Goal: Communication & Community: Answer question/provide support

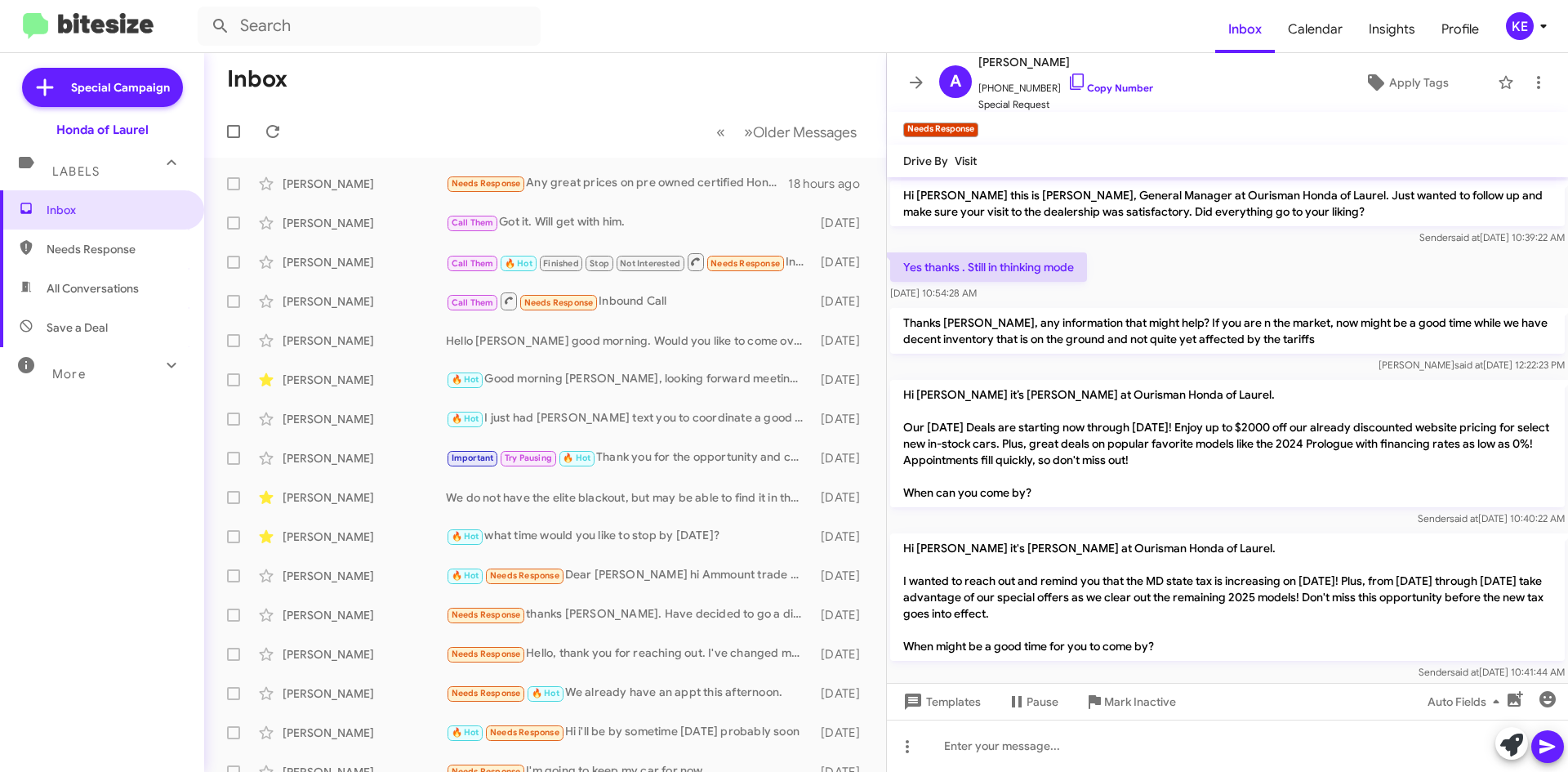
scroll to position [141, 0]
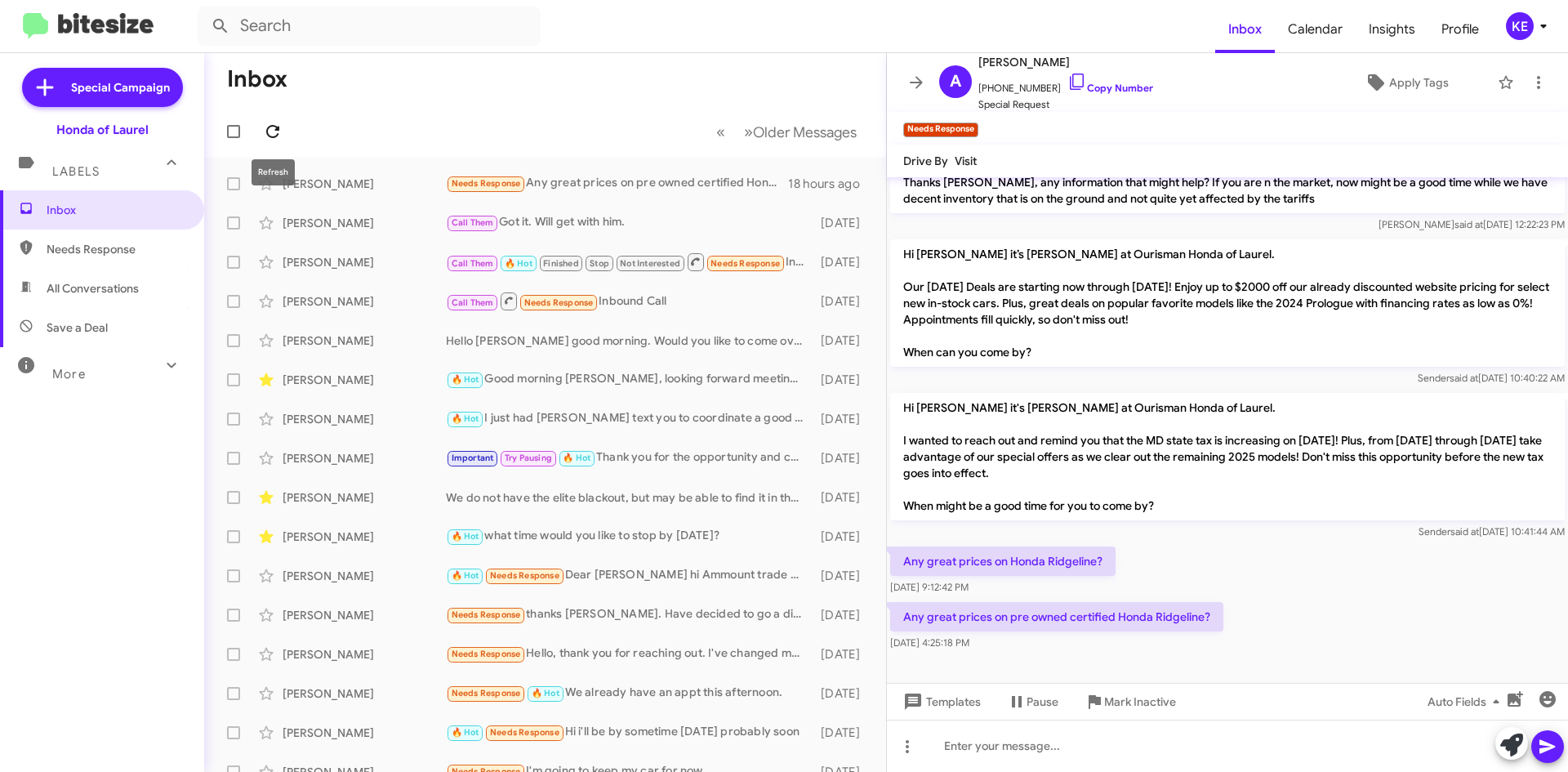
click at [276, 134] on icon at bounding box center [273, 132] width 20 height 20
click at [918, 79] on icon at bounding box center [916, 82] width 13 height 12
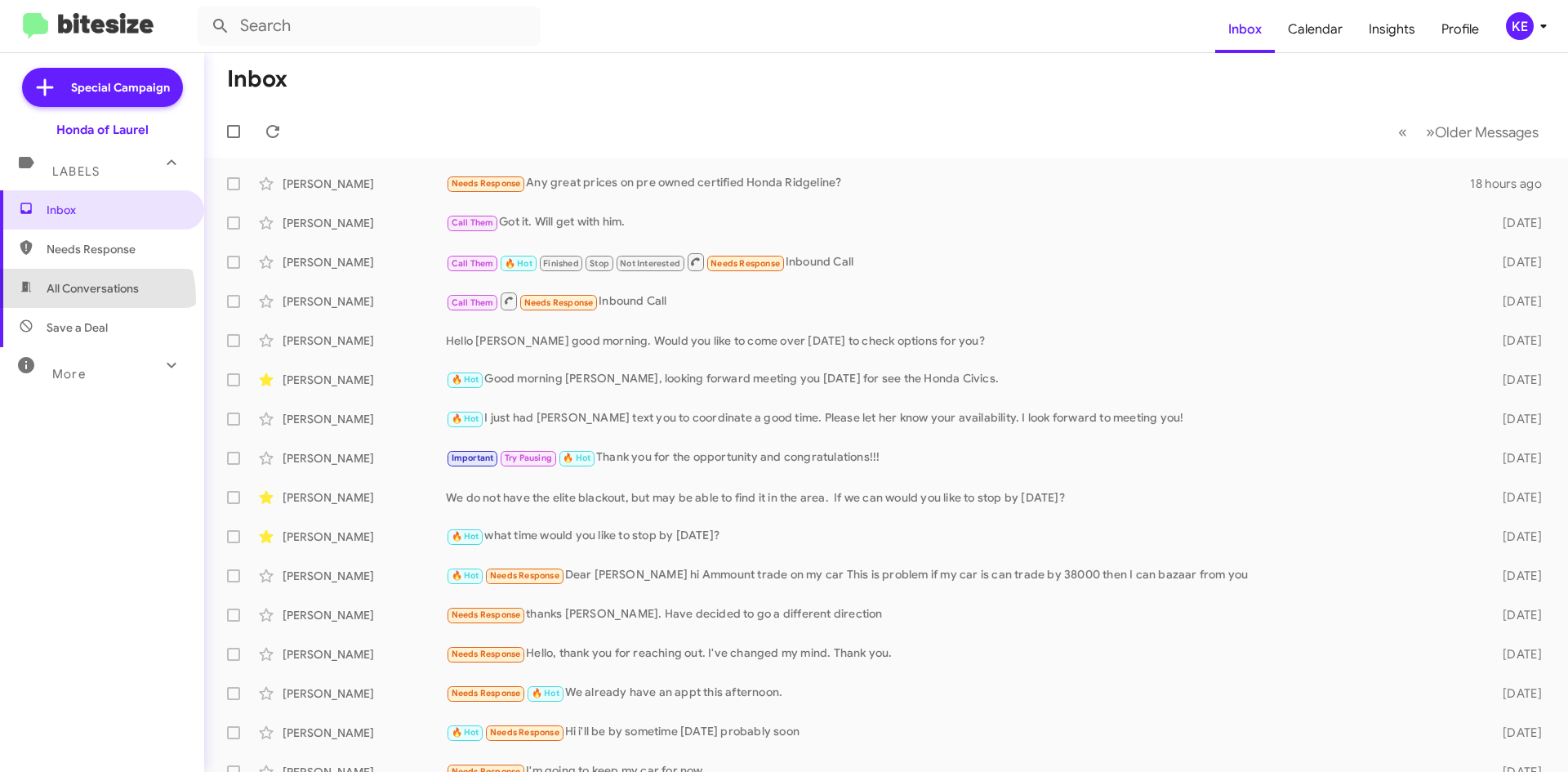
click at [78, 299] on span "All Conversations" at bounding box center [102, 289] width 204 height 40
type input "in:all-conversations"
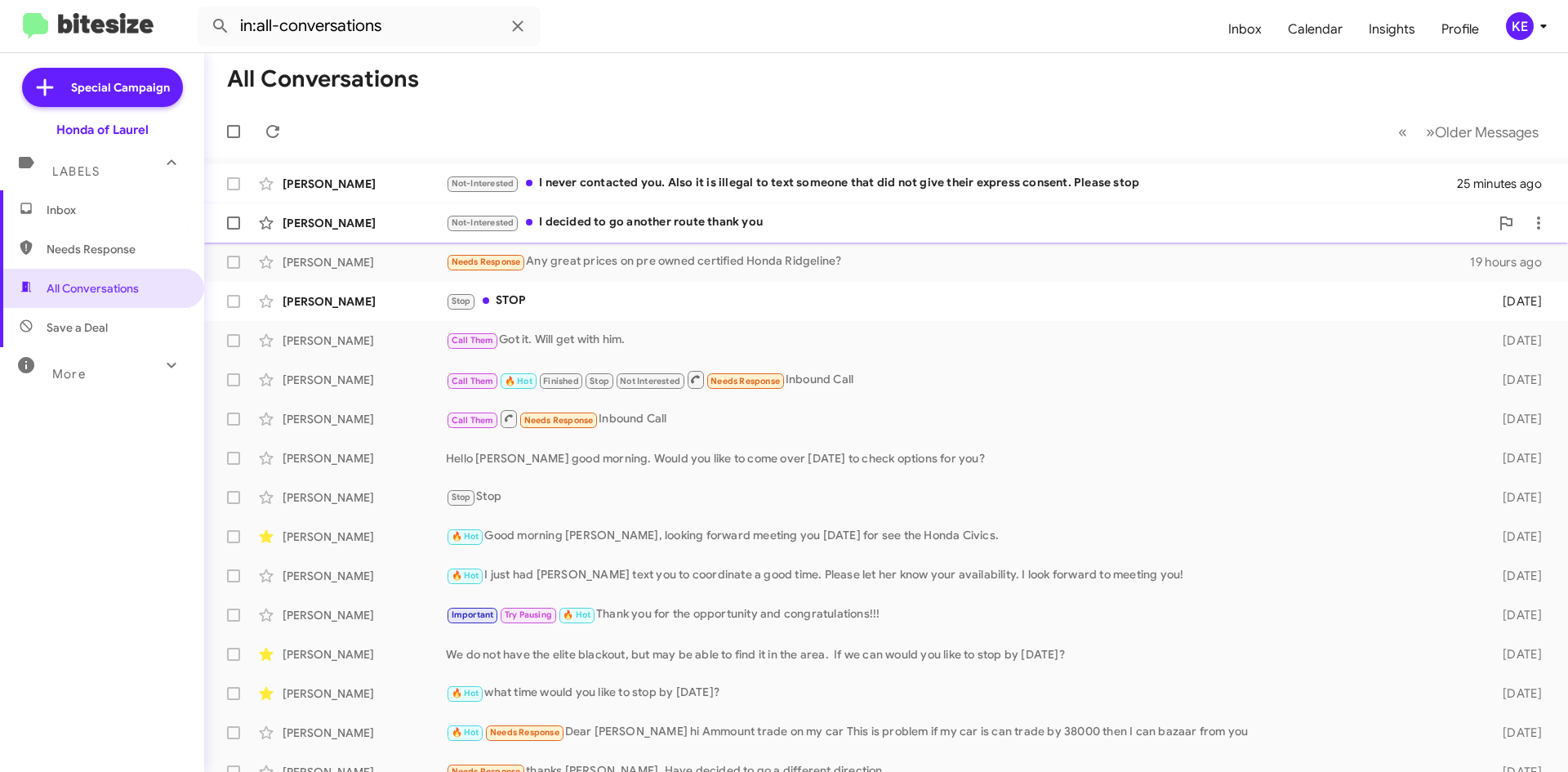
click at [372, 228] on div "[PERSON_NAME]" at bounding box center [364, 223] width 163 height 17
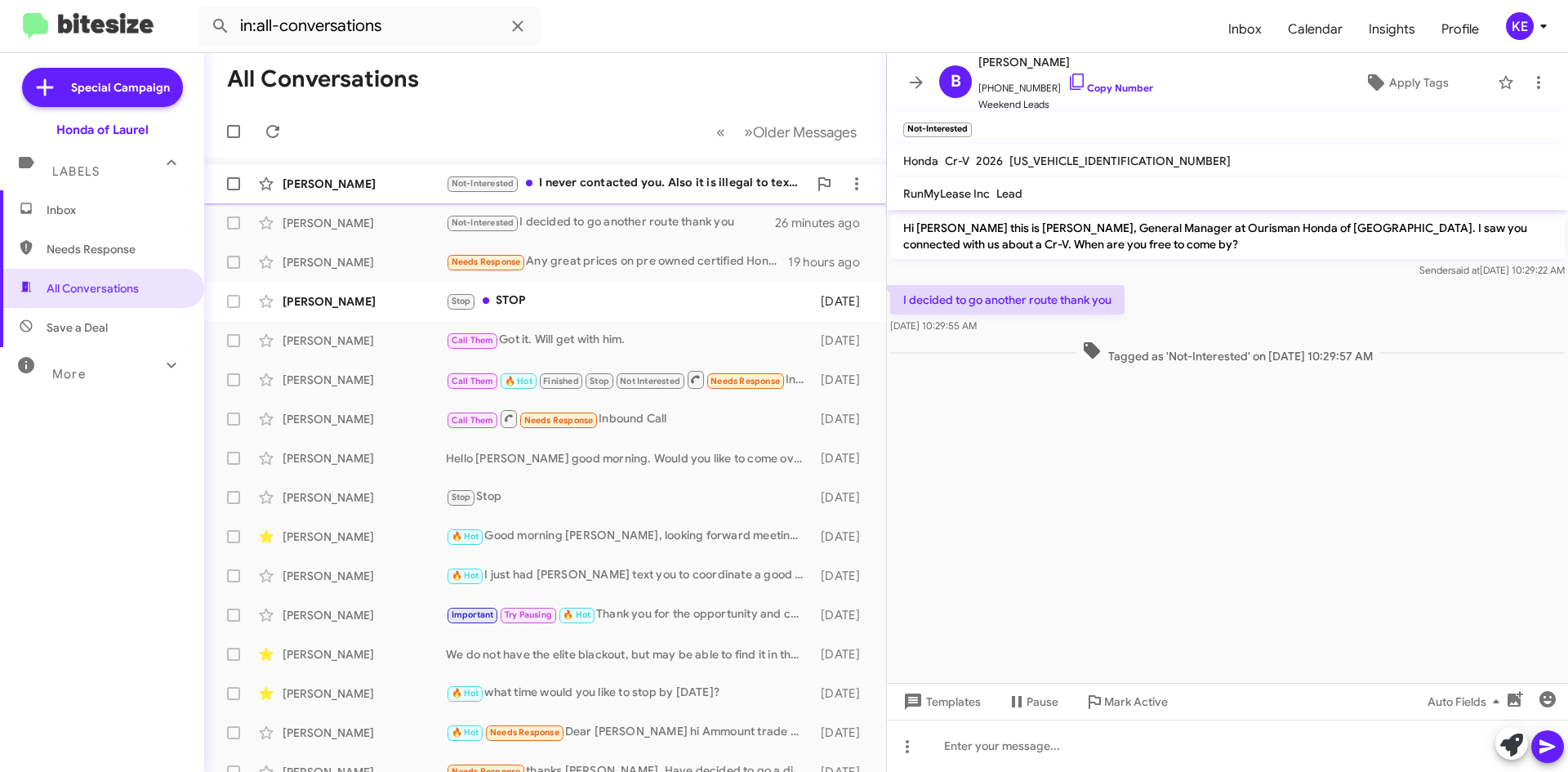
click at [380, 186] on div "[PERSON_NAME]" at bounding box center [364, 184] width 163 height 17
